Goal: Consume media (video, audio)

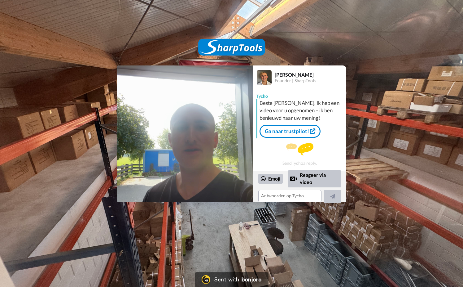
click at [223, 148] on img at bounding box center [185, 133] width 136 height 136
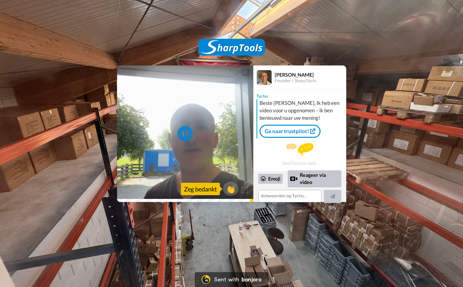
click at [214, 145] on video at bounding box center [185, 133] width 136 height 136
click at [206, 139] on video at bounding box center [185, 133] width 136 height 136
click at [200, 128] on video at bounding box center [185, 133] width 136 height 136
click at [231, 188] on span "👏" at bounding box center [231, 188] width 20 height 12
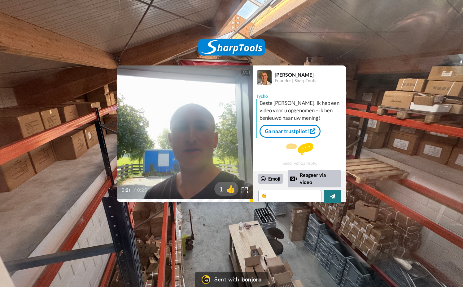
click at [330, 196] on icon at bounding box center [332, 196] width 5 height 6
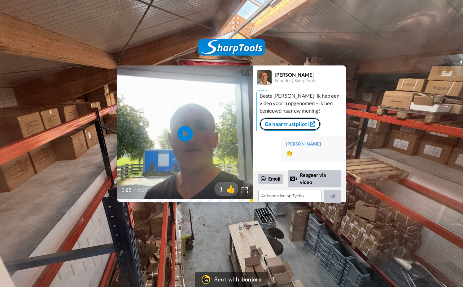
scroll to position [7, 0]
click at [279, 115] on div "Beste [PERSON_NAME], Ik heb een video voor u opgenomen – ik ben benieuwd naar u…" at bounding box center [301, 111] width 88 height 39
click at [281, 127] on link "Ga naar trustpilot!" at bounding box center [290, 123] width 61 height 13
click at [186, 130] on icon at bounding box center [185, 133] width 16 height 16
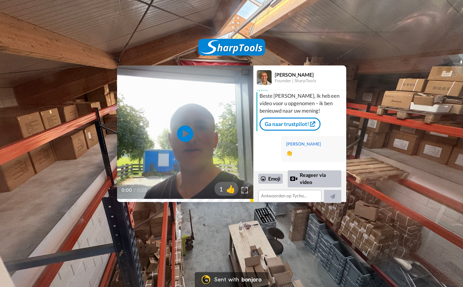
click at [189, 133] on icon at bounding box center [185, 133] width 16 height 16
